Goal: Task Accomplishment & Management: Manage account settings

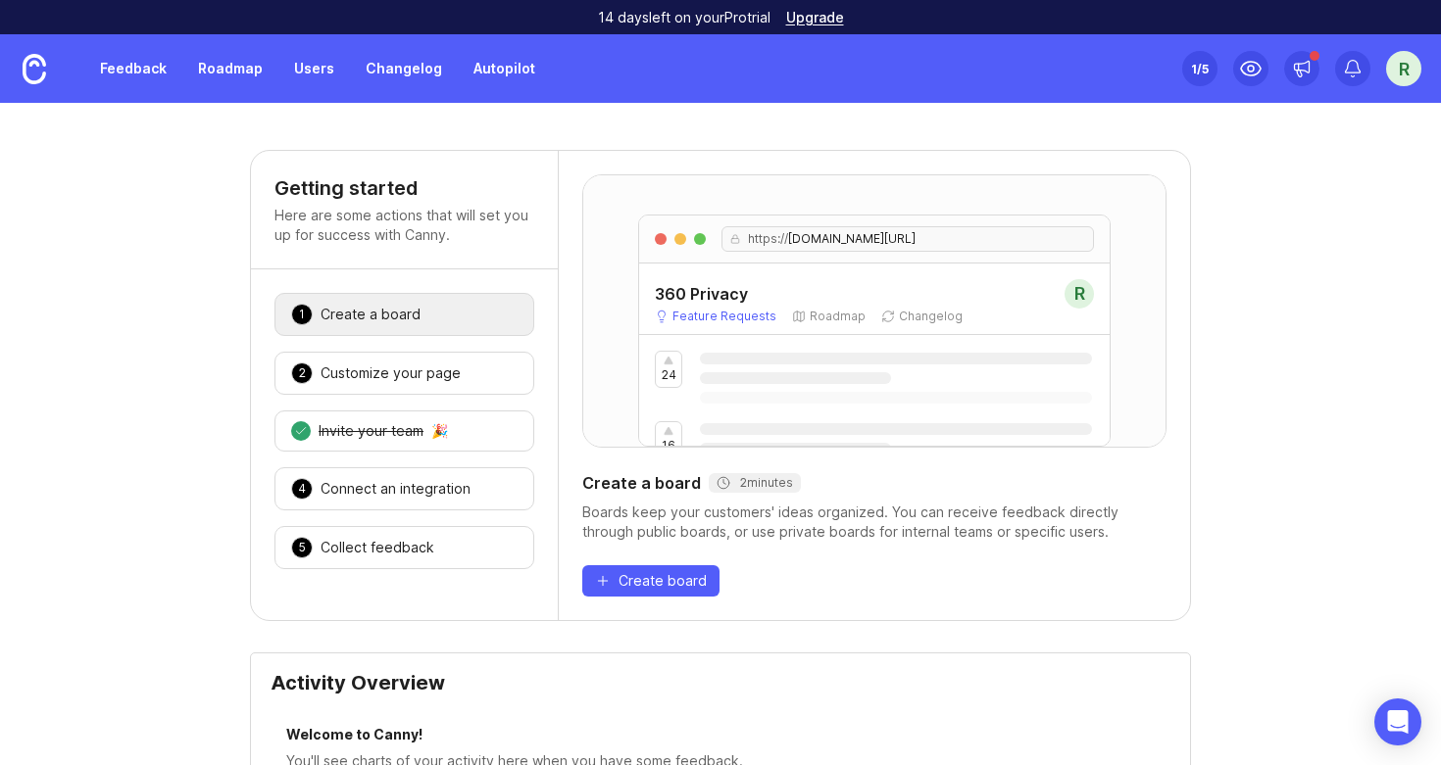
click at [1407, 67] on div "R" at bounding box center [1403, 68] width 35 height 35
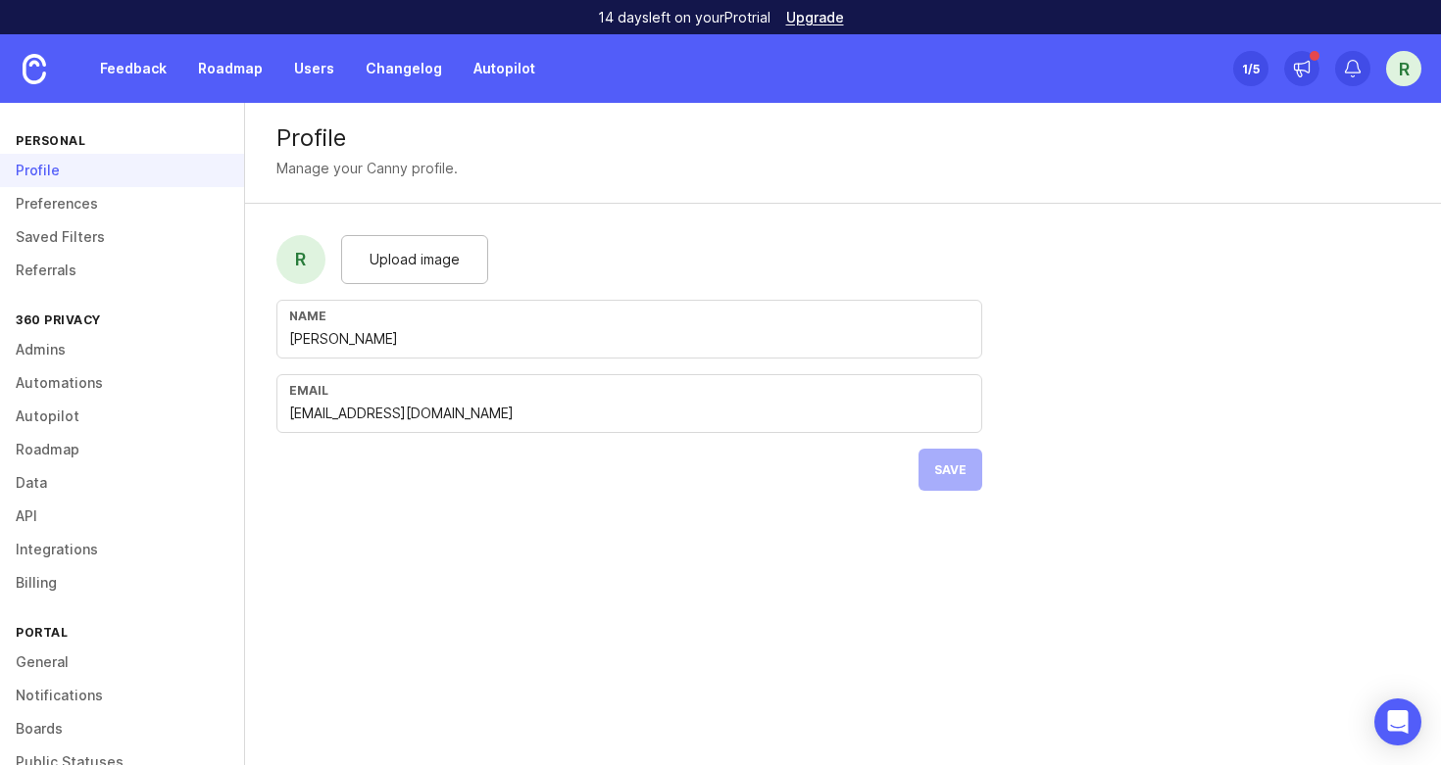
click at [48, 342] on link "Admins" at bounding box center [122, 349] width 244 height 33
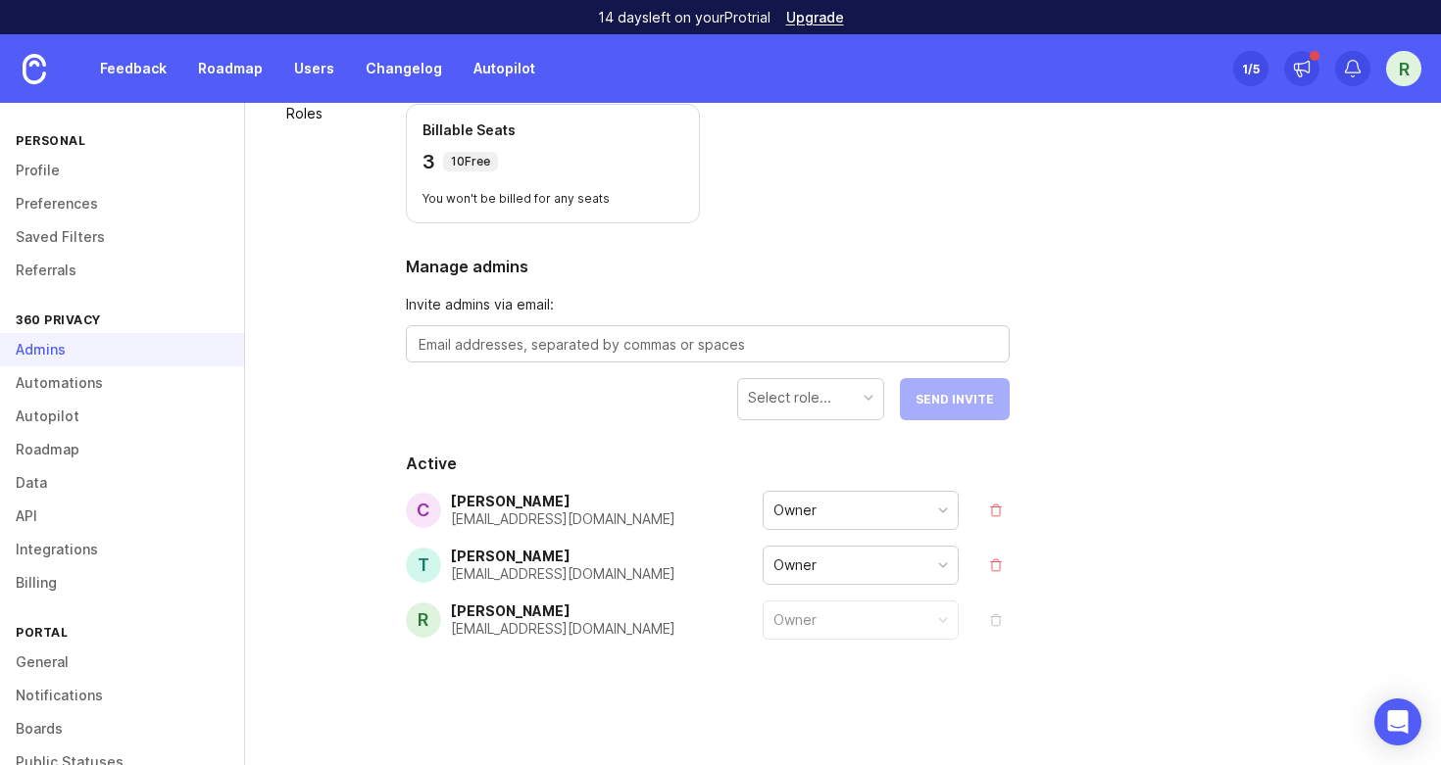
scroll to position [171, 0]
click at [493, 507] on div "[PERSON_NAME]" at bounding box center [563, 502] width 224 height 14
click at [520, 495] on div "[PERSON_NAME]" at bounding box center [563, 502] width 224 height 14
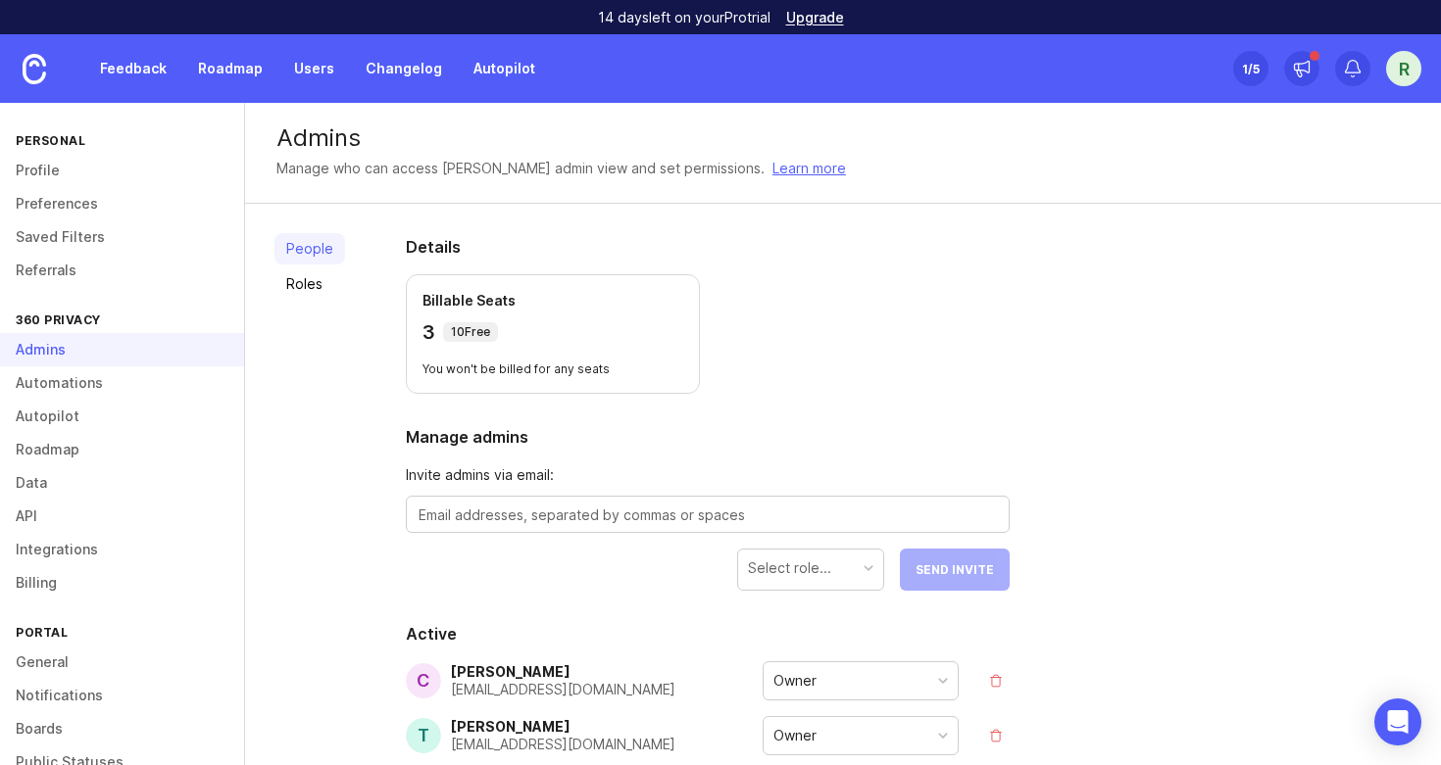
scroll to position [0, 0]
click at [300, 289] on link "Roles" at bounding box center [309, 284] width 71 height 31
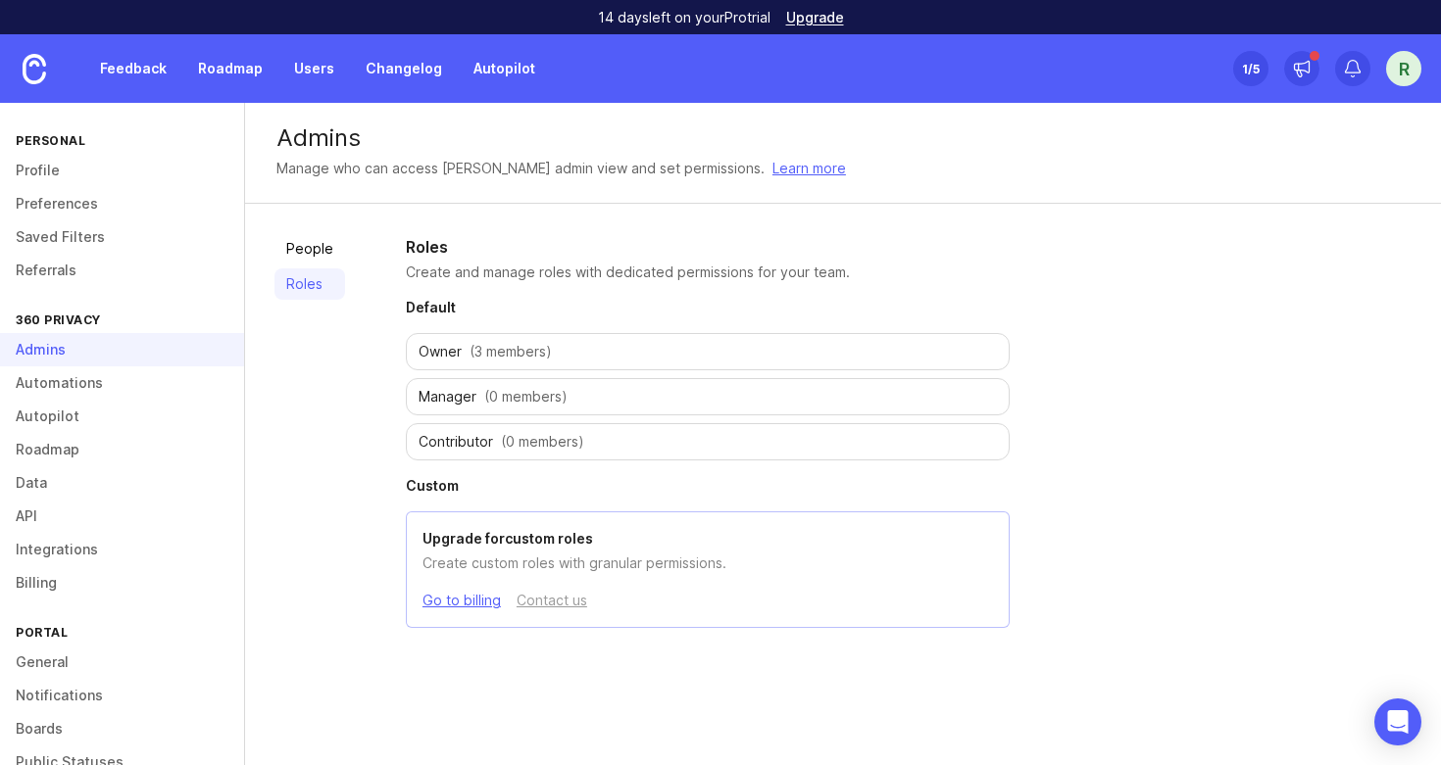
click at [478, 598] on link "Go to billing" at bounding box center [461, 601] width 78 height 22
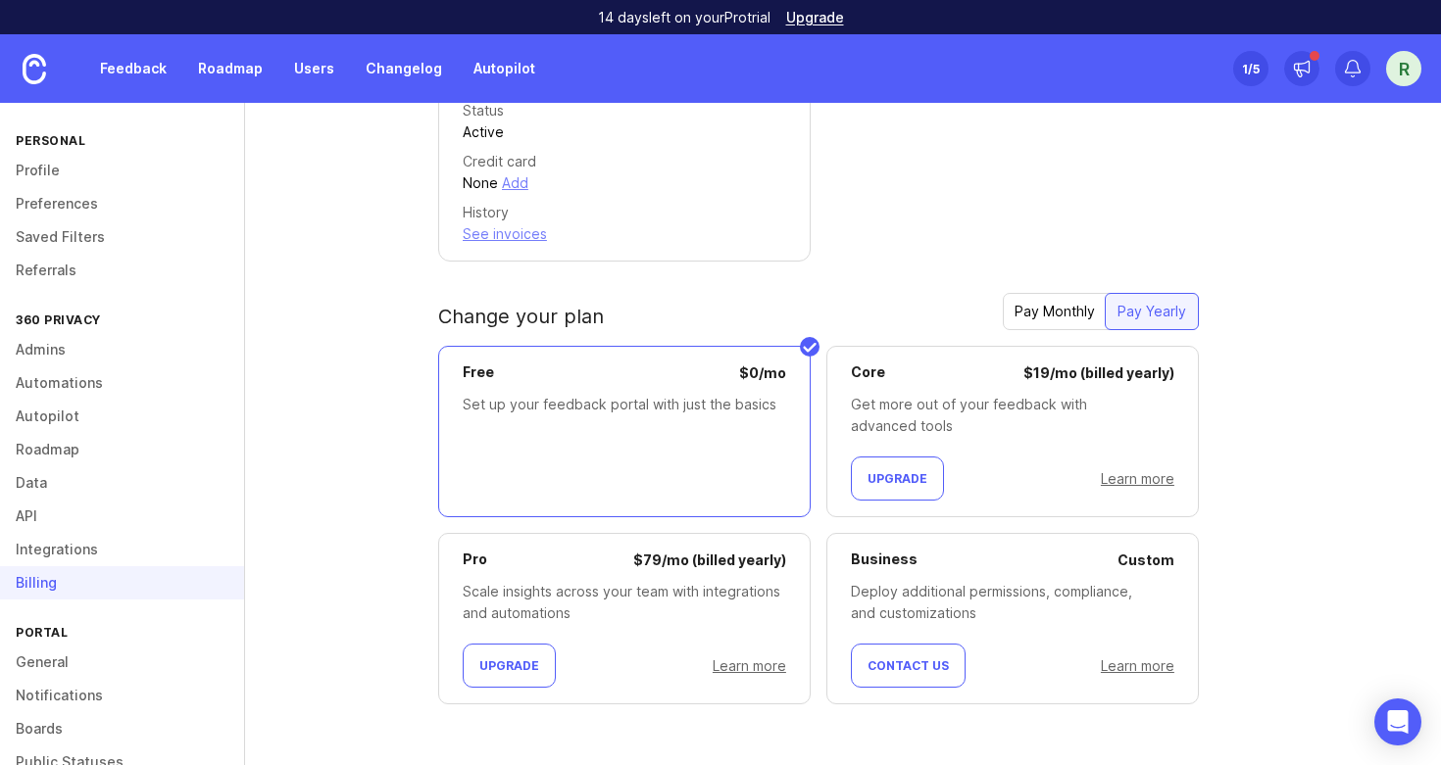
scroll to position [465, 0]
